Goal: Task Accomplishment & Management: Manage account settings

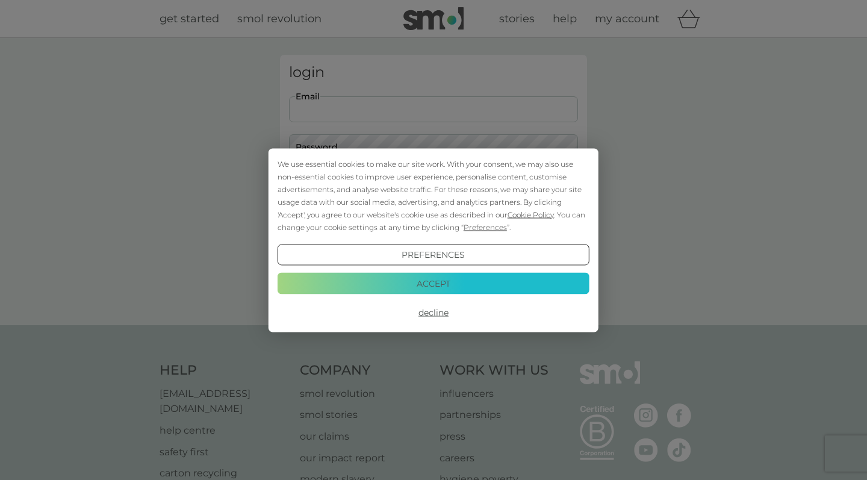
type input "o.jagus@yahoo.co.uk"
click at [434, 189] on button "Login" at bounding box center [433, 189] width 289 height 35
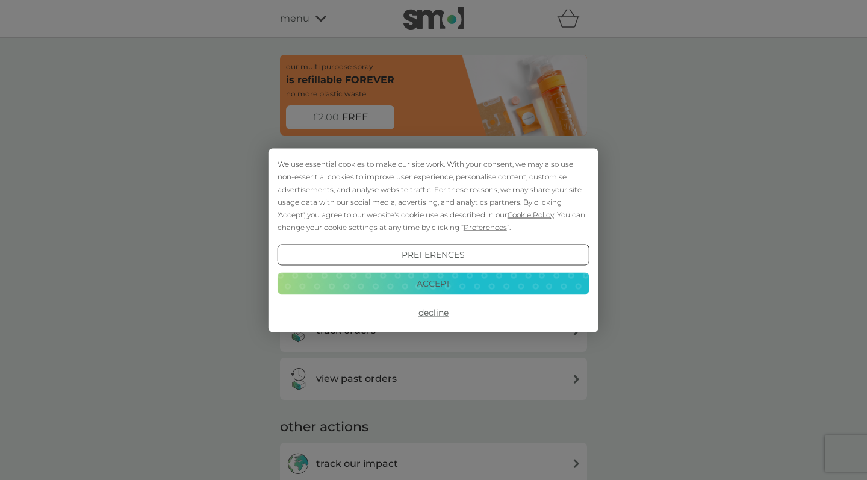
click at [435, 287] on button "Accept" at bounding box center [434, 284] width 312 height 22
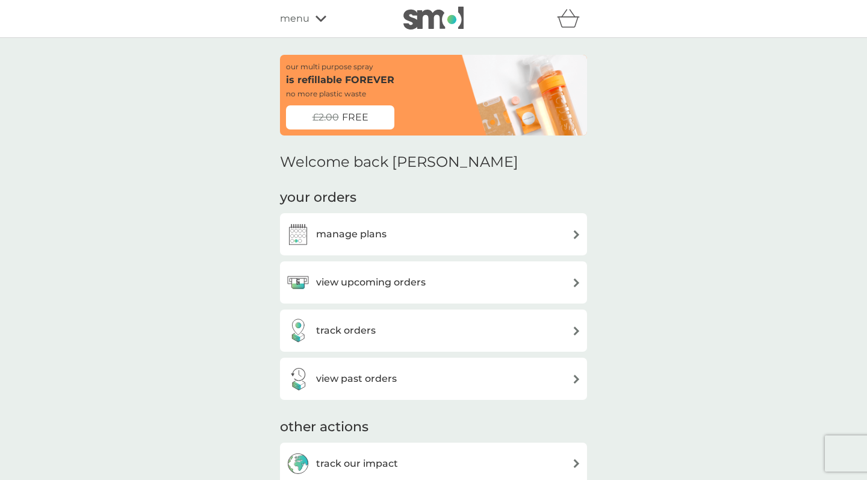
click at [461, 232] on div "manage plans" at bounding box center [433, 234] width 295 height 24
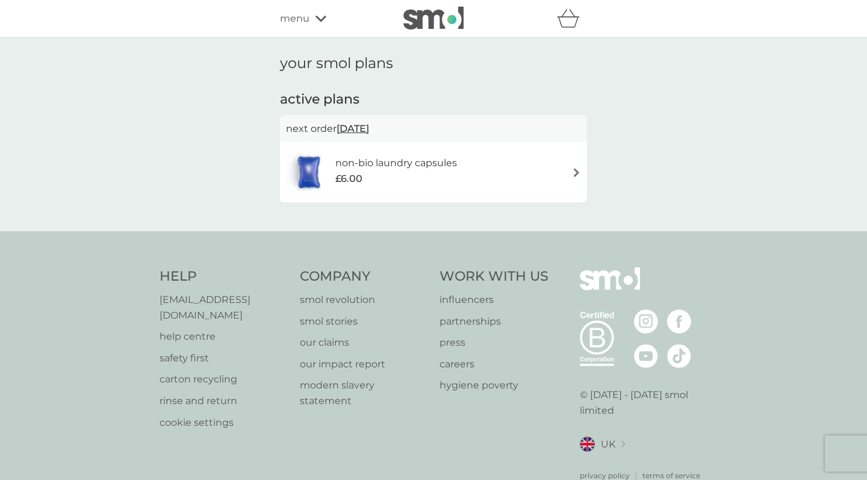
click at [567, 171] on div "non-bio laundry capsules £6.00" at bounding box center [433, 172] width 295 height 42
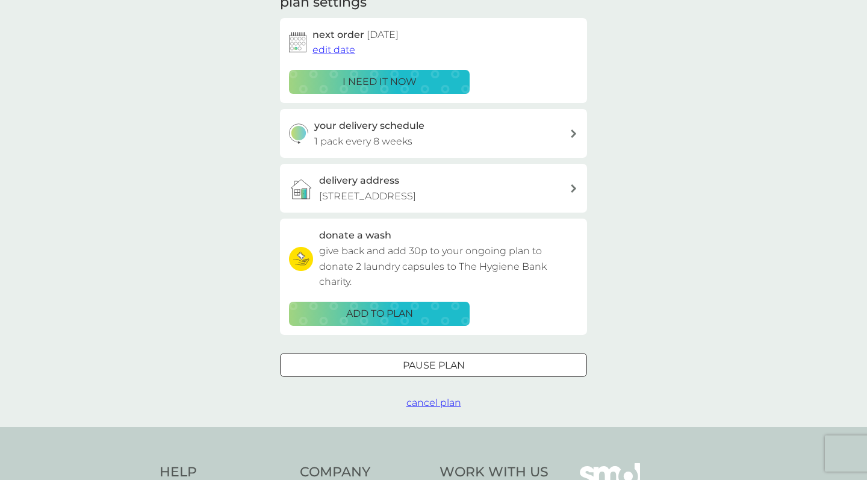
scroll to position [190, 0]
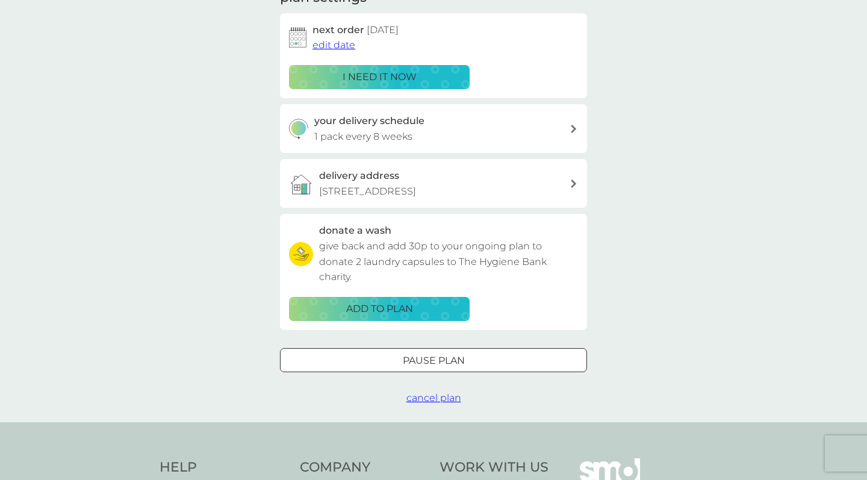
click at [419, 393] on span "cancel plan" at bounding box center [433, 397] width 55 height 11
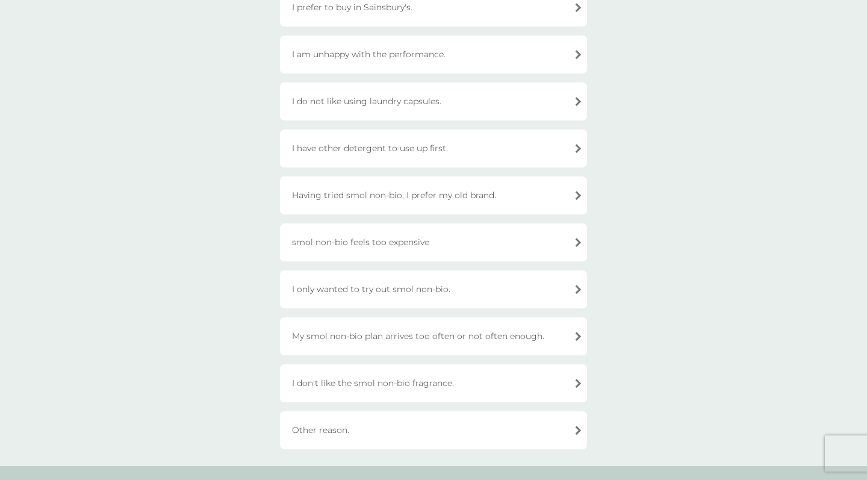
scroll to position [214, 0]
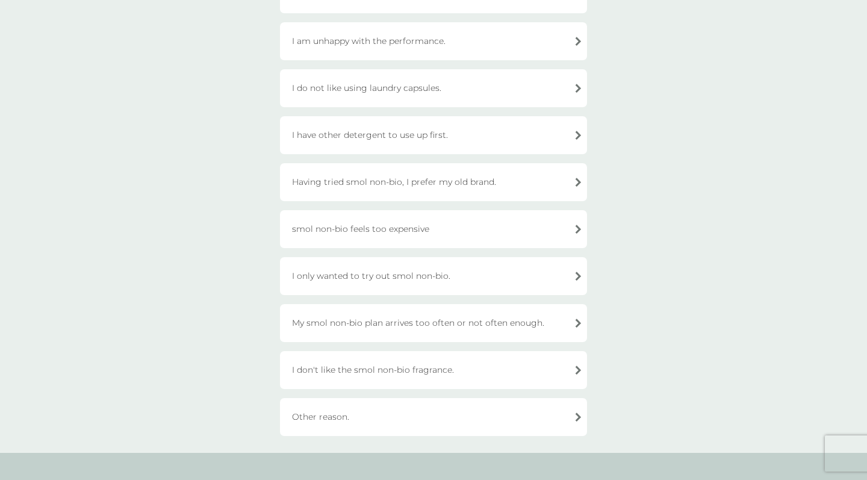
click at [425, 407] on div "Other reason." at bounding box center [433, 417] width 307 height 38
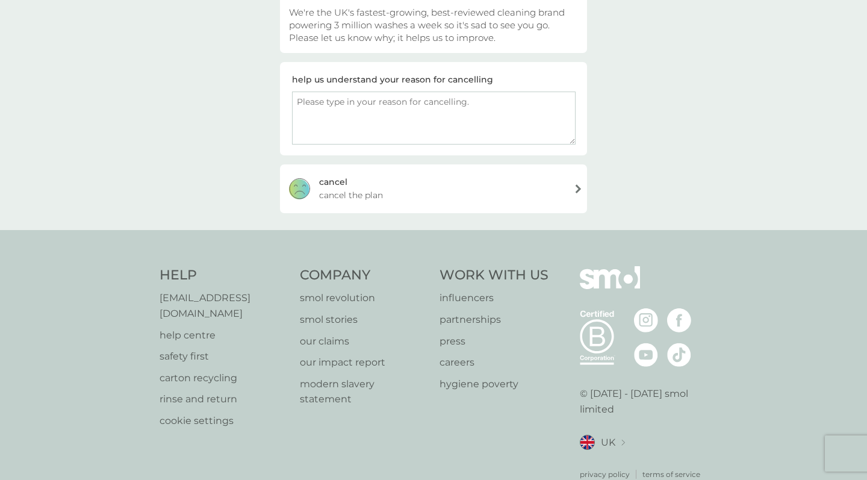
scroll to position [125, 0]
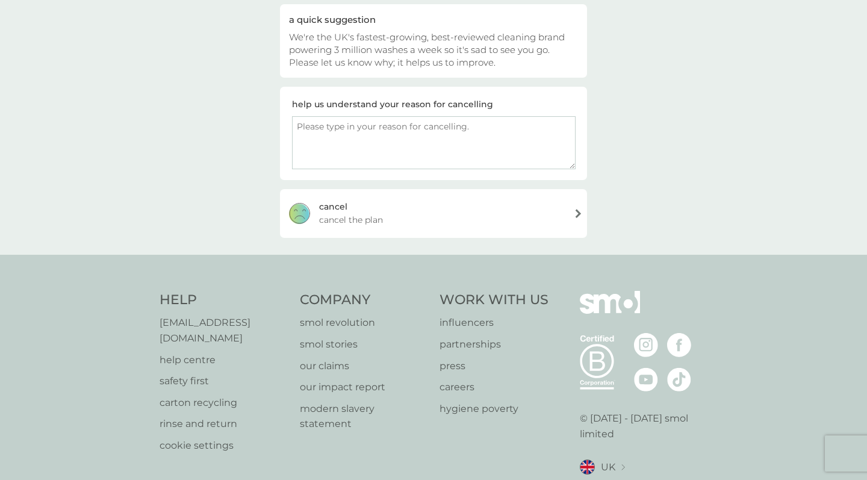
click at [508, 220] on div "[PERSON_NAME] the plan" at bounding box center [433, 213] width 307 height 48
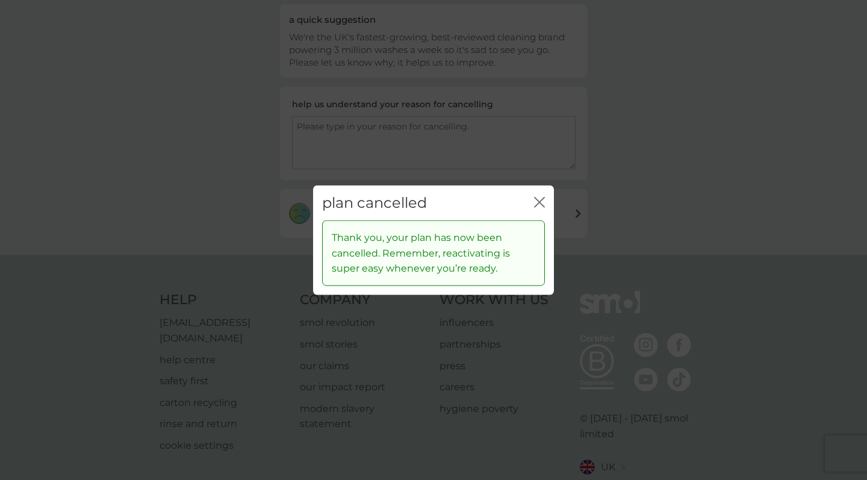
click at [538, 200] on icon "close" at bounding box center [539, 201] width 11 height 11
